Goal: Check status: Check status

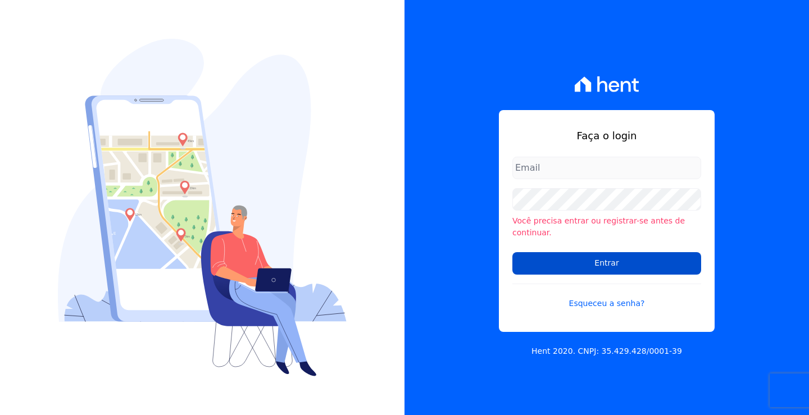
type input "loyane@jcrcob.com.br"
click at [586, 259] on input "Entrar" at bounding box center [606, 263] width 189 height 22
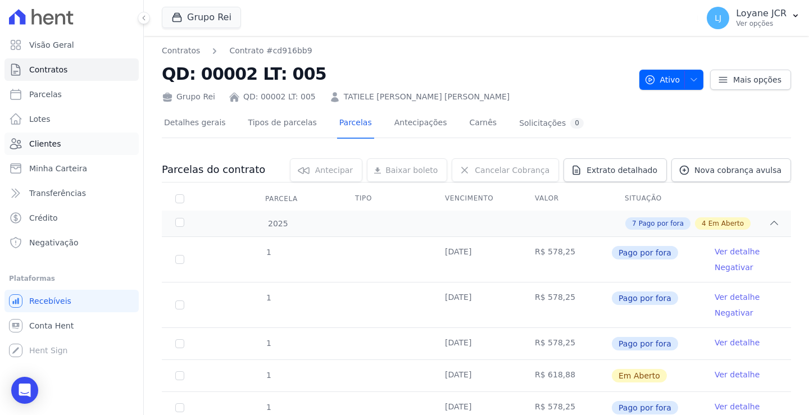
click at [55, 136] on link "Clientes" at bounding box center [71, 144] width 134 height 22
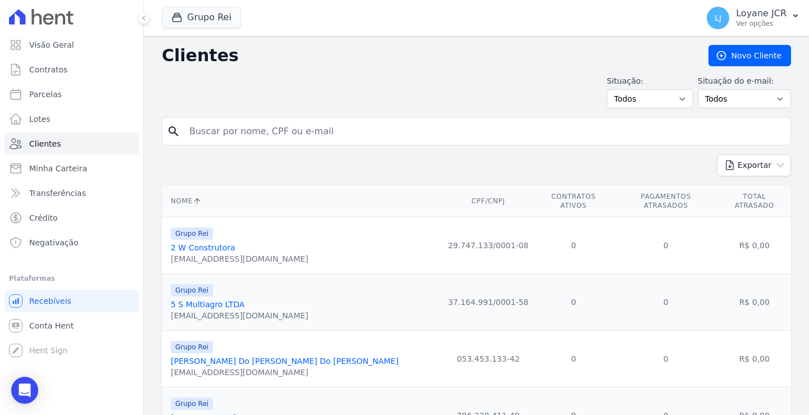
click at [202, 136] on input "search" at bounding box center [484, 131] width 603 height 22
paste input "[PERSON_NAME]"
type input "[PERSON_NAME]"
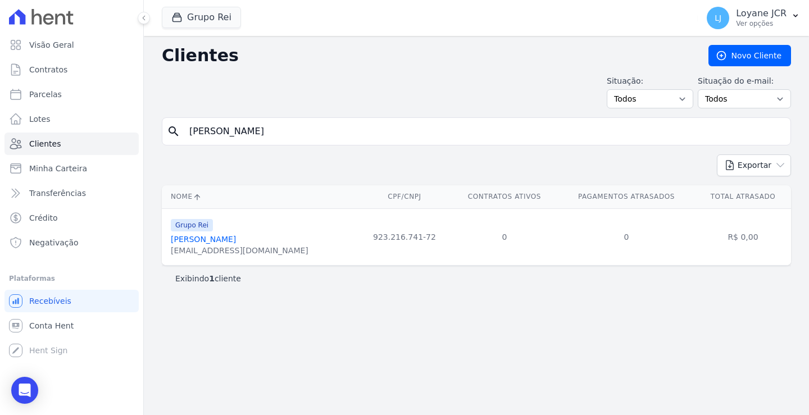
click at [206, 240] on link "[PERSON_NAME]" at bounding box center [203, 239] width 65 height 9
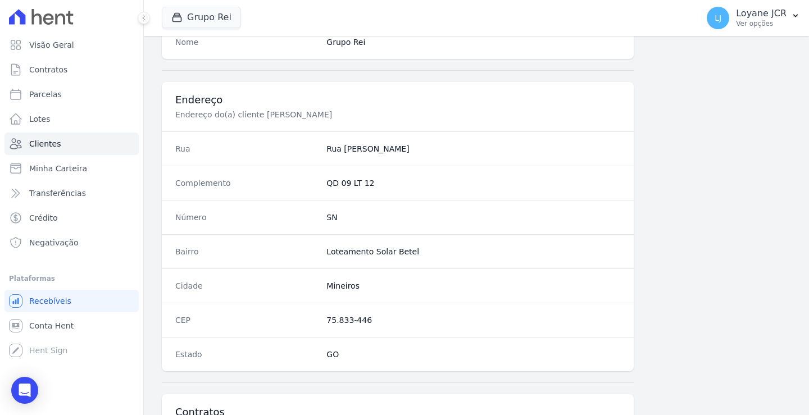
scroll to position [636, 0]
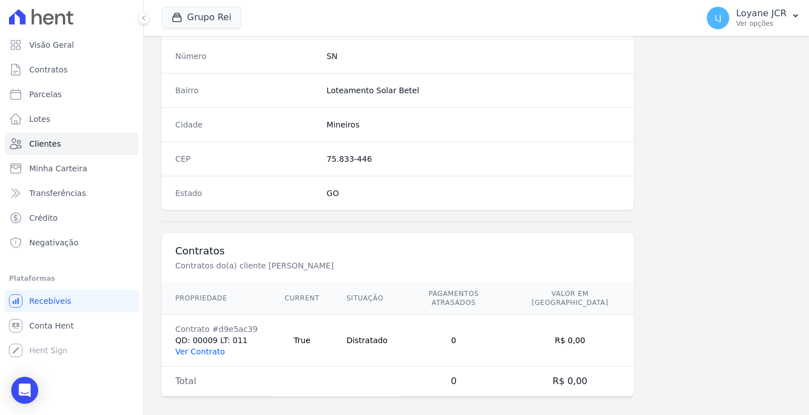
click at [190, 347] on link "Ver Contrato" at bounding box center [199, 351] width 49 height 9
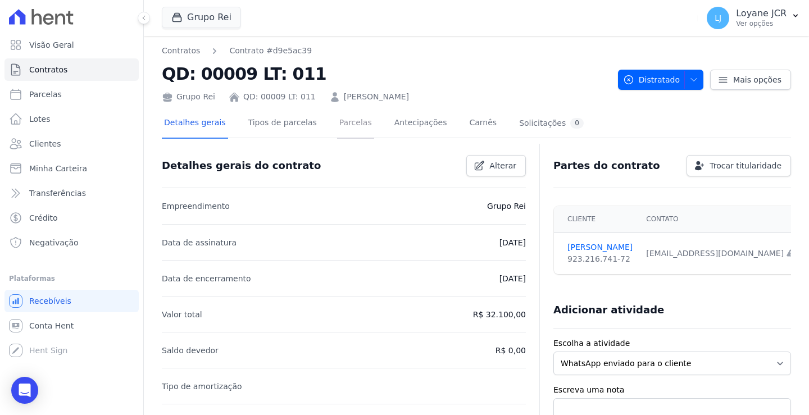
click at [339, 119] on link "Parcelas" at bounding box center [355, 124] width 37 height 30
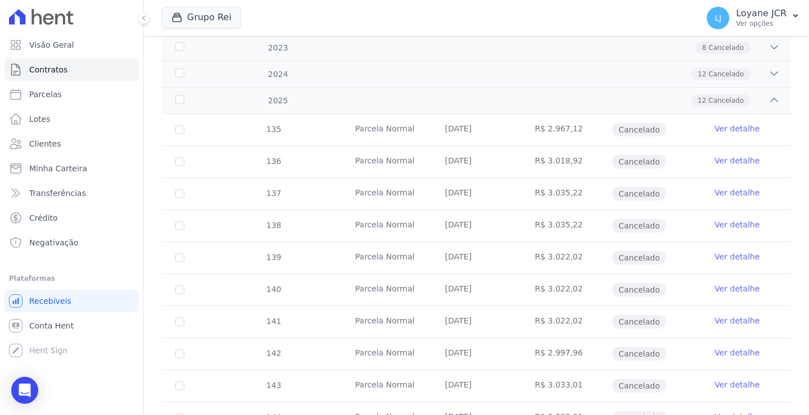
scroll to position [168, 0]
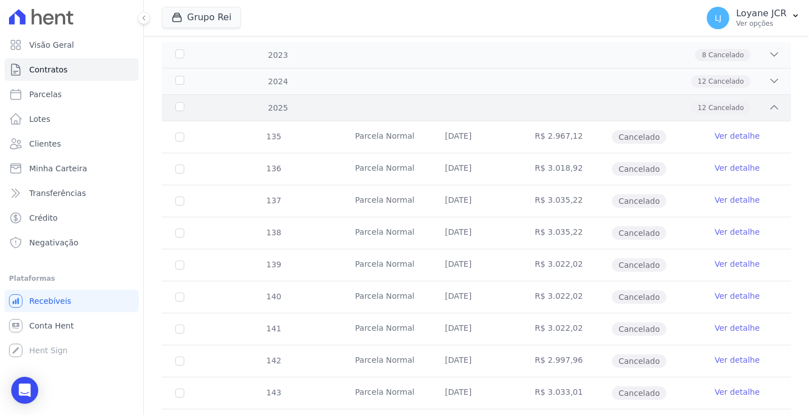
click at [178, 106] on div "2025" at bounding box center [200, 108] width 54 height 12
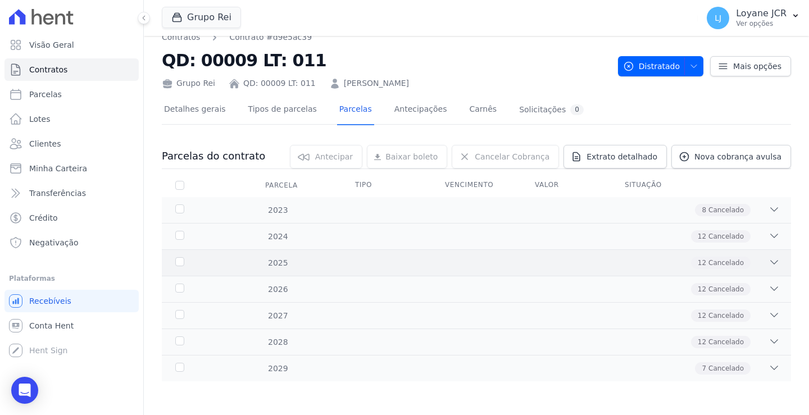
click at [176, 254] on div "2025 12 Cancelado" at bounding box center [476, 262] width 629 height 26
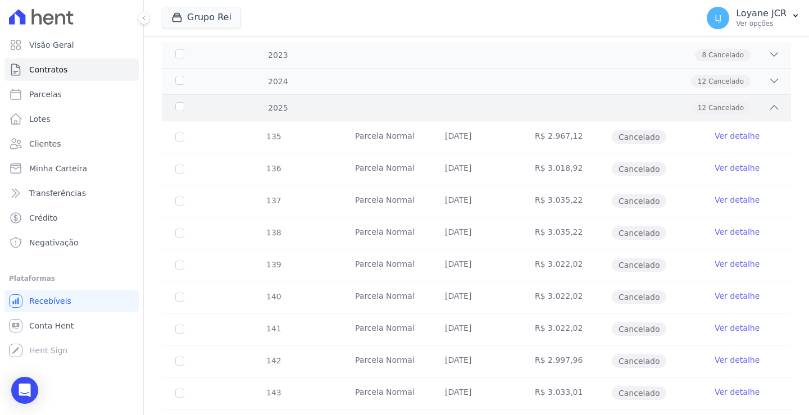
click at [178, 107] on div "2025" at bounding box center [200, 108] width 54 height 12
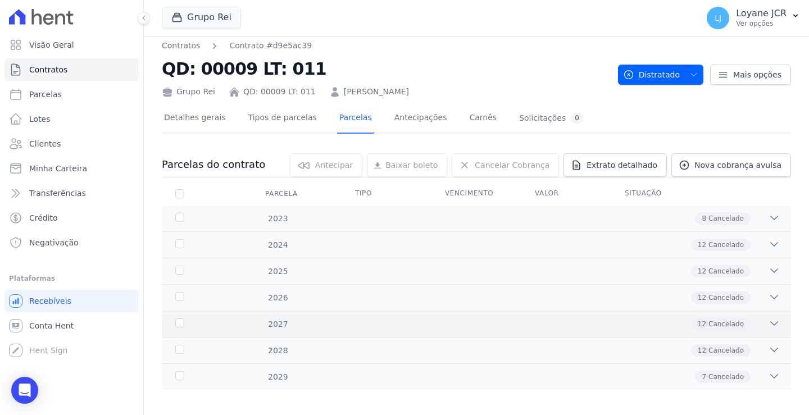
scroll to position [0, 0]
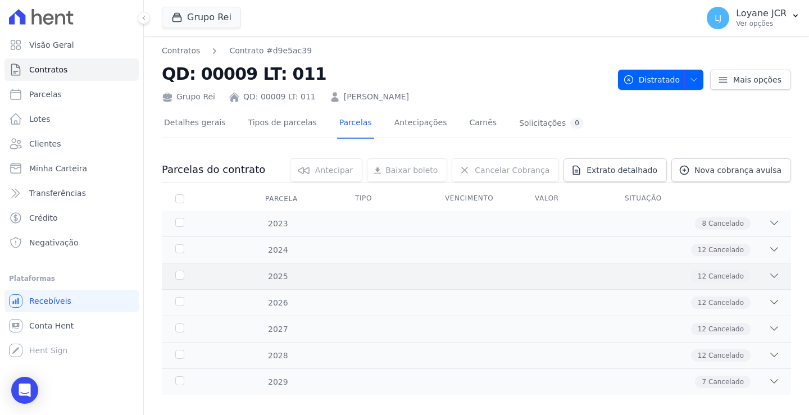
click at [768, 275] on icon at bounding box center [773, 275] width 11 height 11
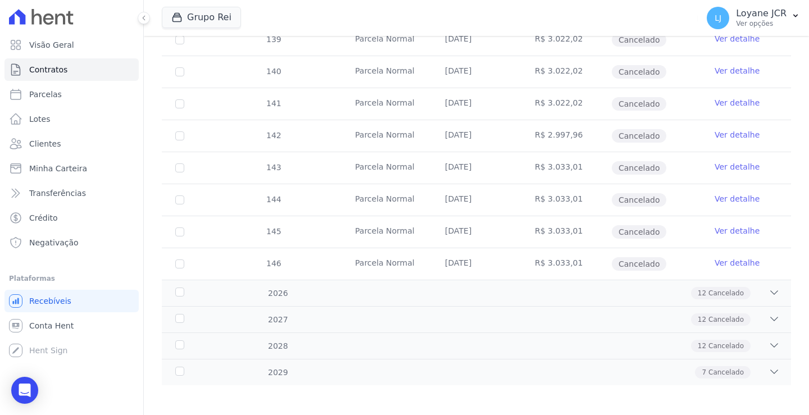
scroll to position [398, 0]
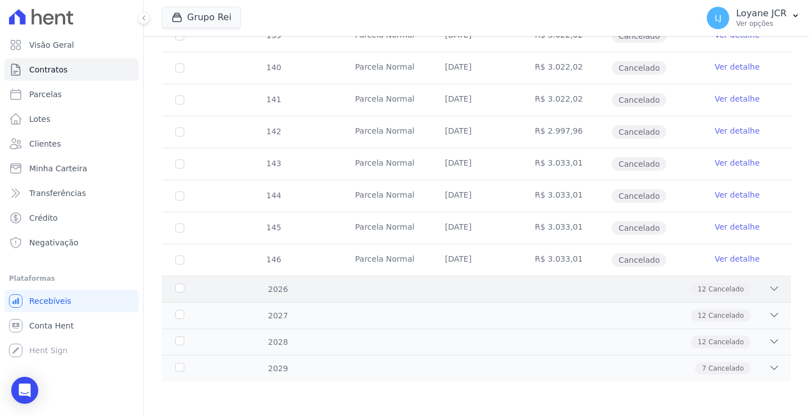
click at [759, 284] on div "12 Cancelado" at bounding box center [506, 289] width 545 height 12
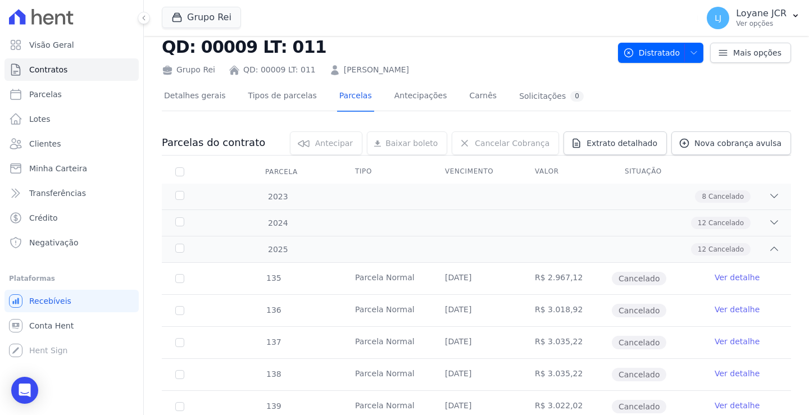
scroll to position [0, 0]
